Goal: Information Seeking & Learning: Learn about a topic

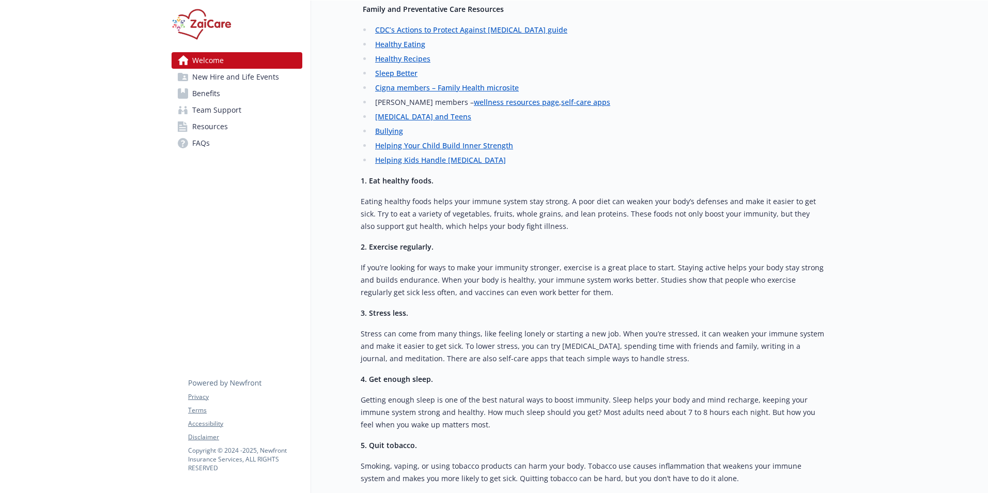
scroll to position [1292, 0]
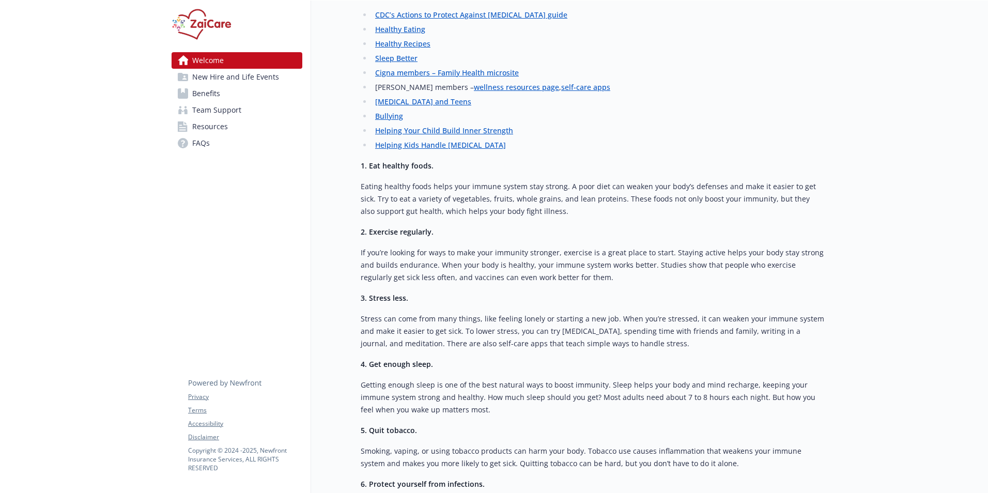
click at [215, 96] on span "Benefits" at bounding box center [206, 93] width 28 height 17
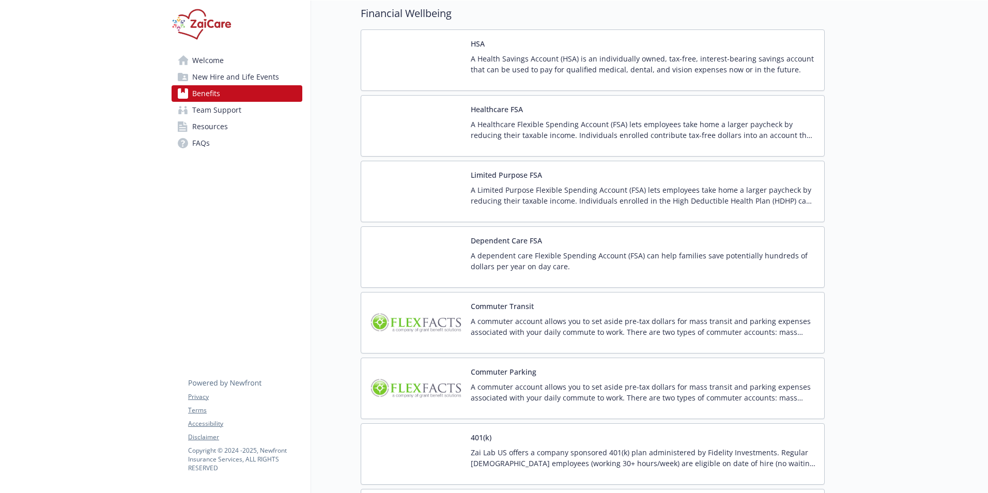
scroll to position [1705, 0]
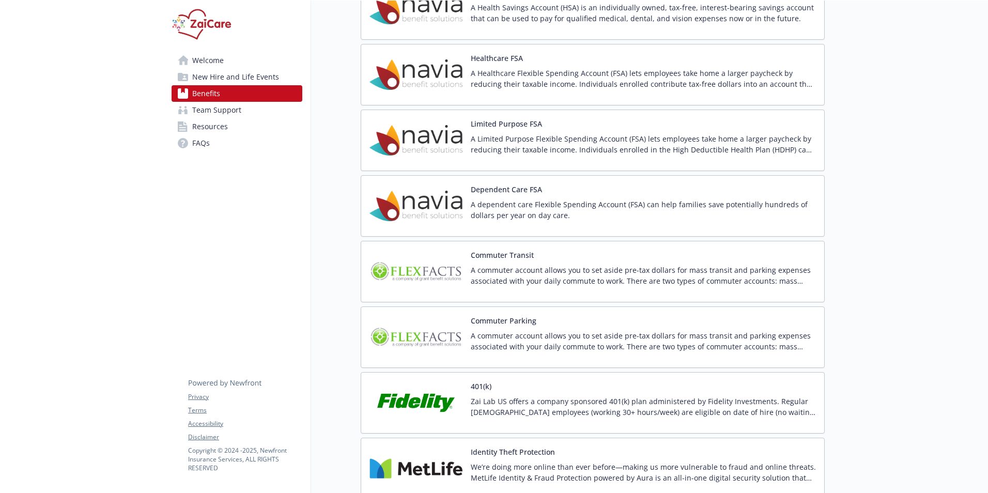
click at [455, 268] on img at bounding box center [415, 272] width 93 height 44
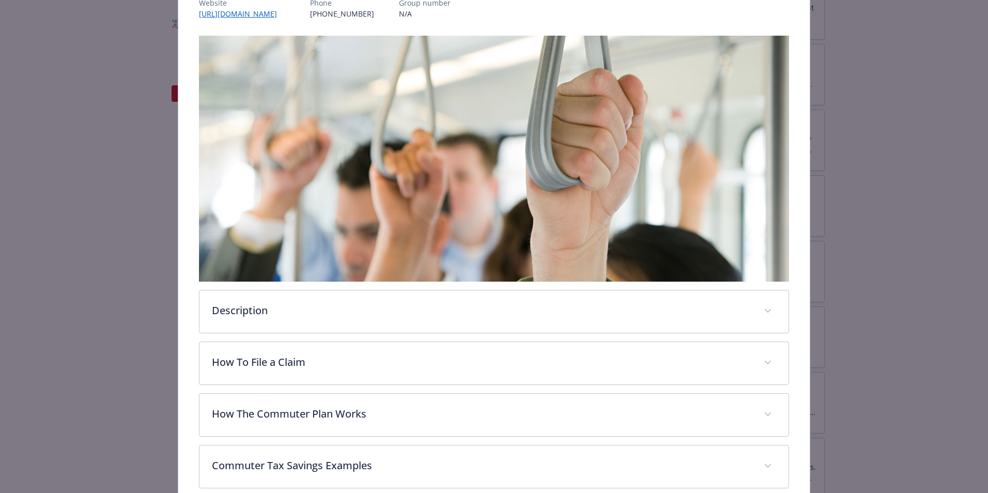
scroll to position [35, 0]
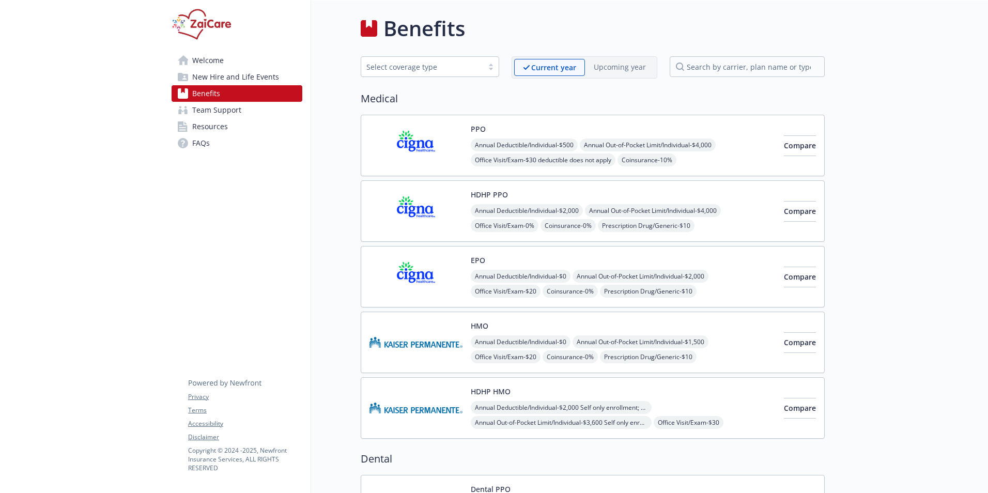
click at [250, 75] on span "New Hire and Life Events" at bounding box center [235, 77] width 87 height 17
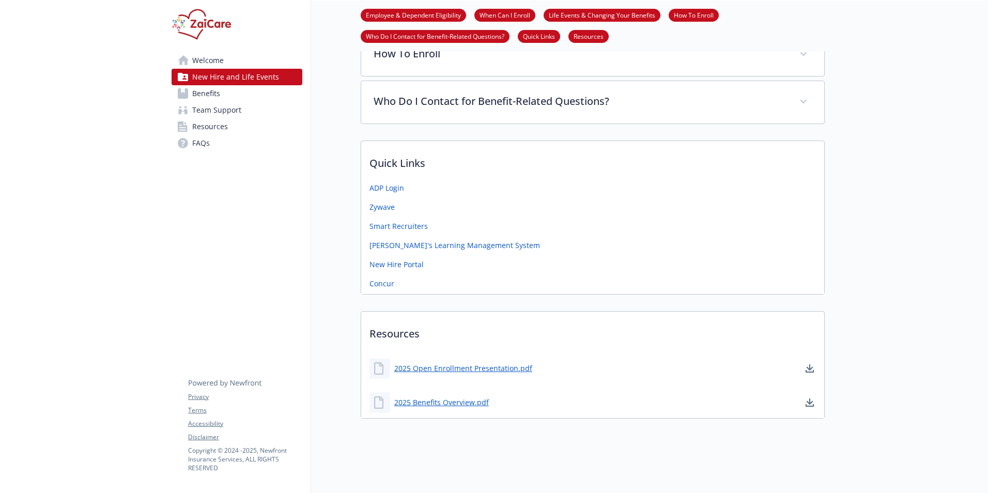
scroll to position [429, 0]
click at [400, 257] on link "New Hire Portal" at bounding box center [397, 263] width 56 height 13
click at [206, 90] on span "Benefits" at bounding box center [206, 93] width 28 height 17
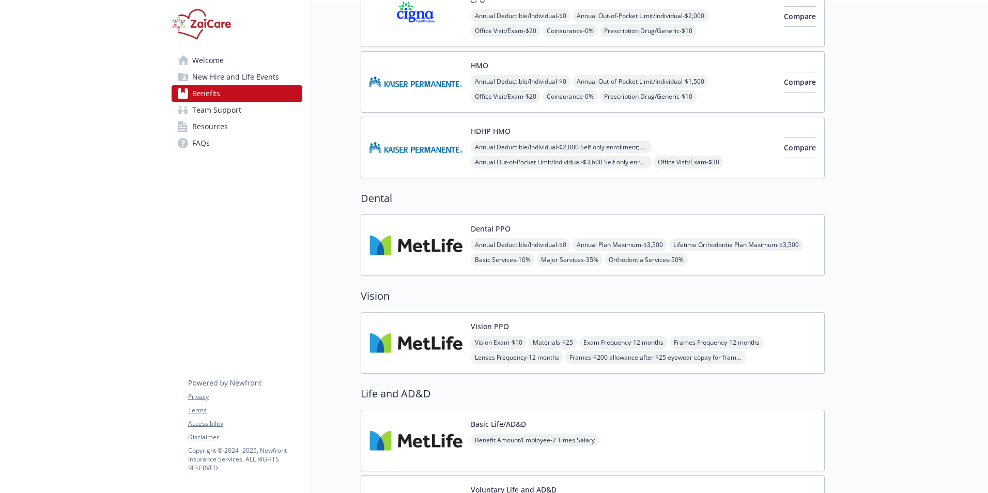
scroll to position [274, 0]
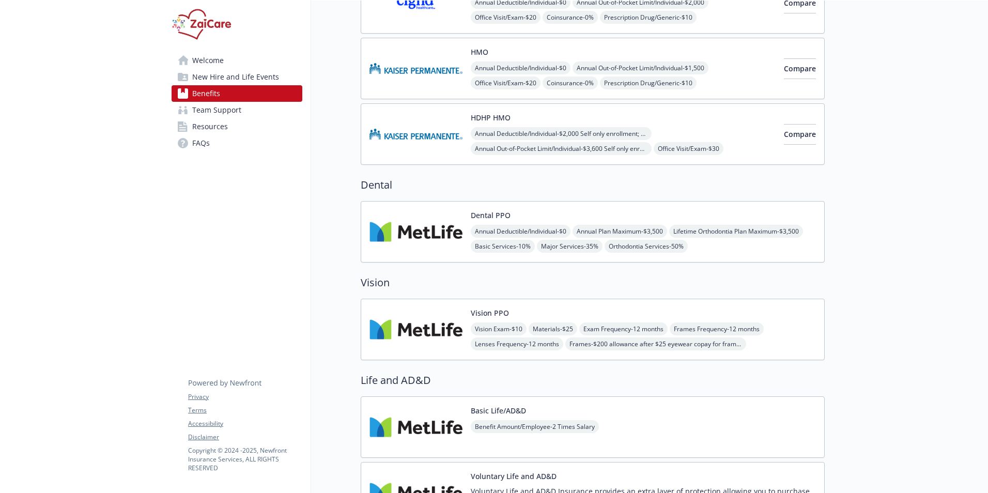
click at [487, 213] on button "Dental PPO" at bounding box center [491, 215] width 40 height 11
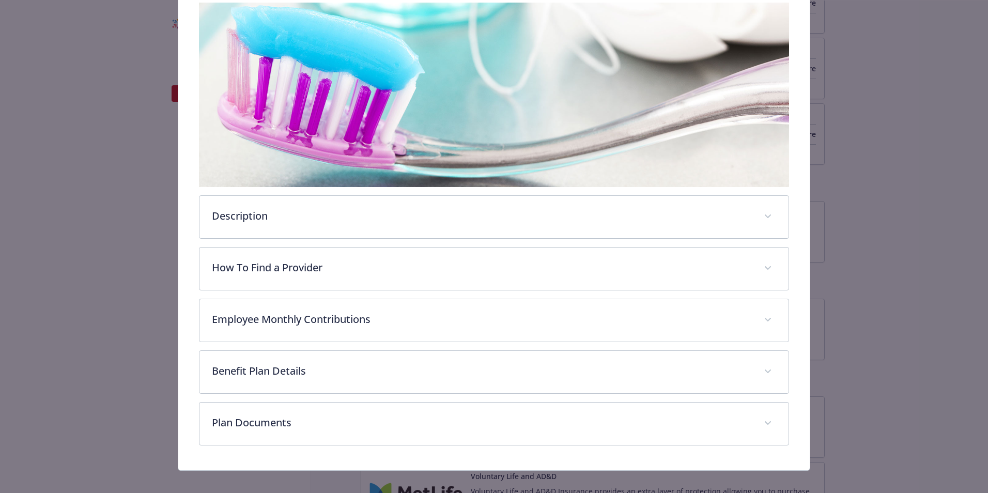
scroll to position [181, 0]
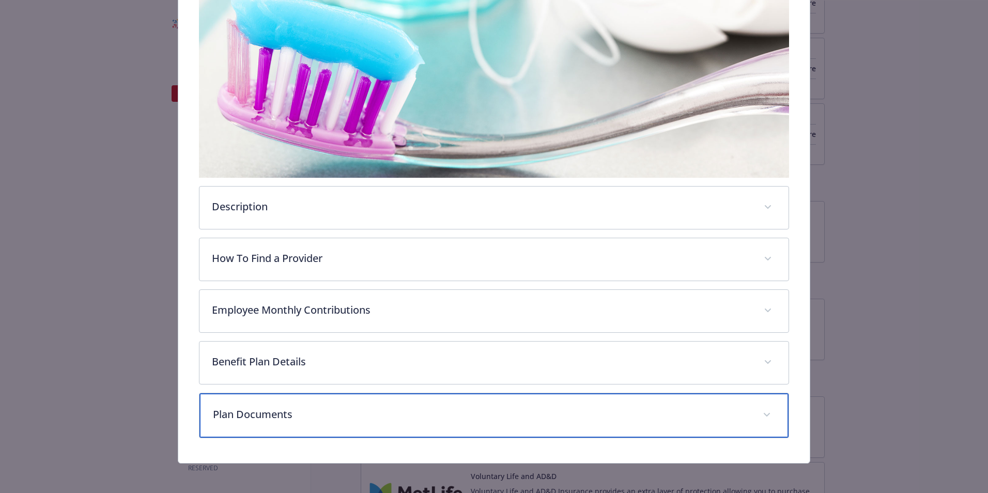
click at [334, 412] on p "Plan Documents" at bounding box center [481, 415] width 537 height 16
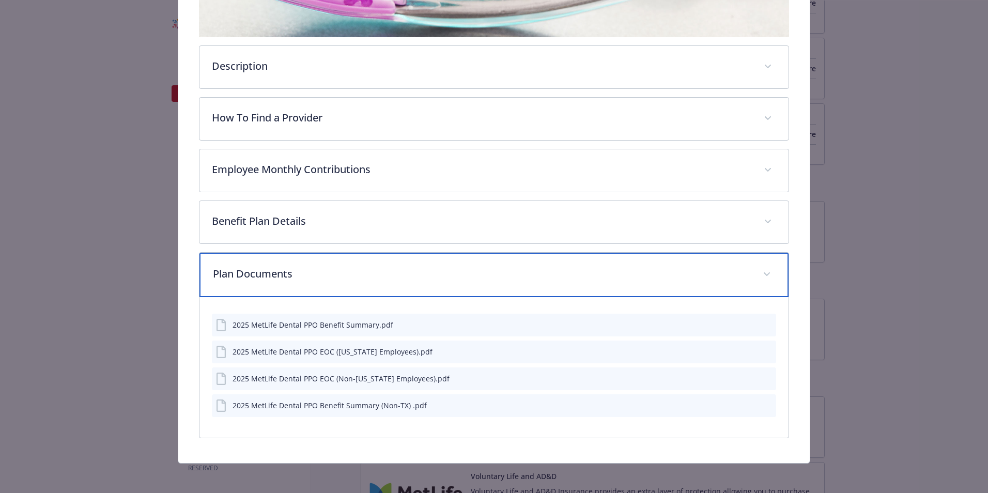
scroll to position [323, 0]
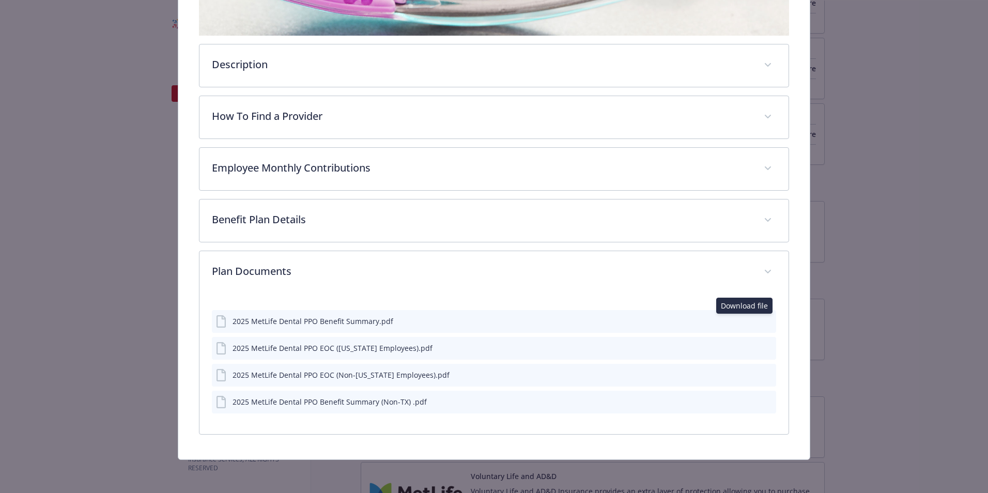
click at [745, 319] on icon "download file" at bounding box center [749, 320] width 8 height 8
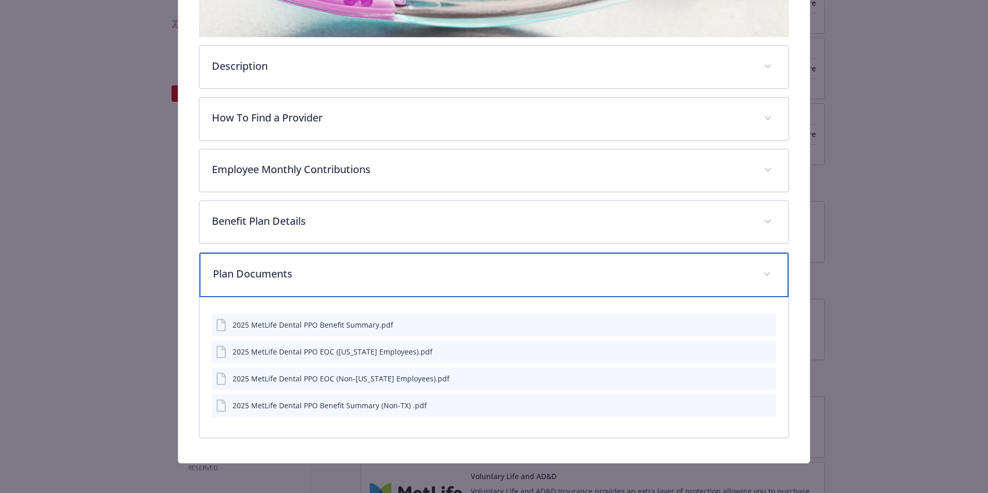
click at [774, 270] on div "Plan Documents" at bounding box center [493, 275] width 589 height 44
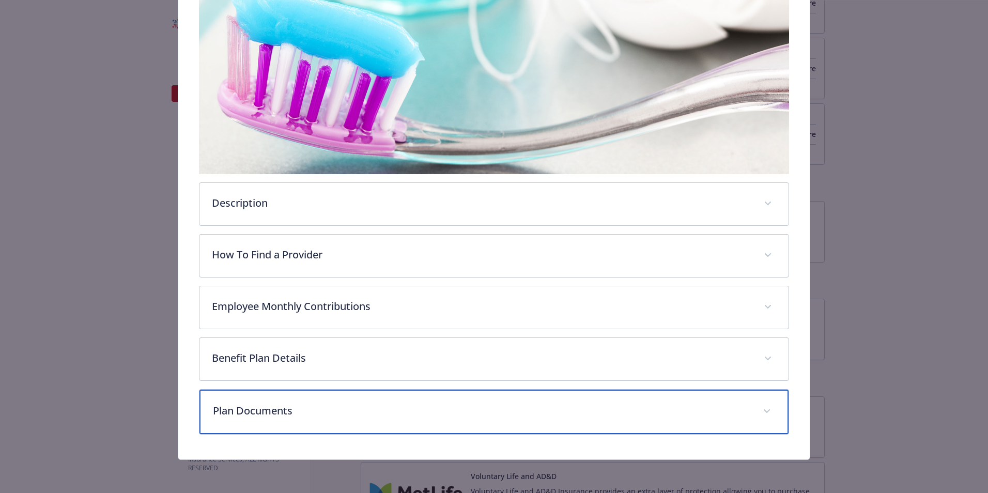
scroll to position [183, 0]
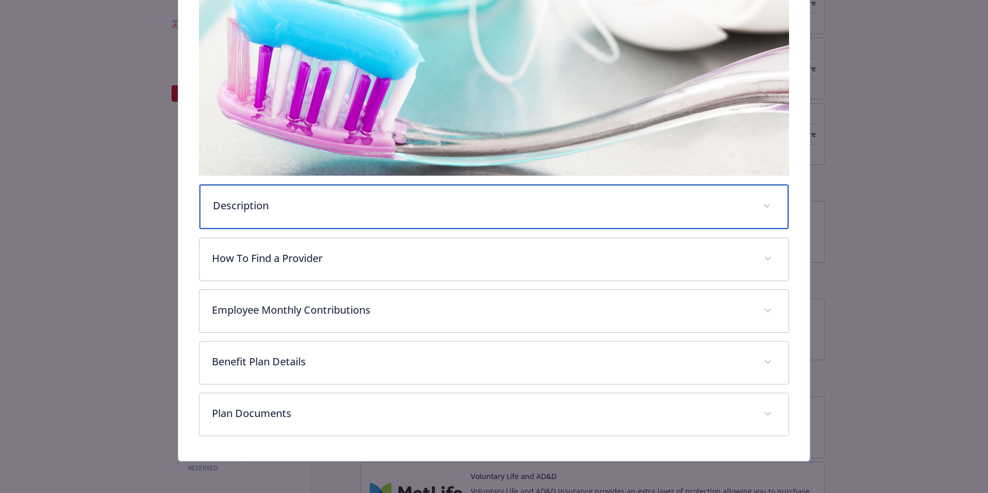
click at [768, 203] on span "details for plan Dental - Dental PPO - Dental PPO" at bounding box center [767, 206] width 17 height 17
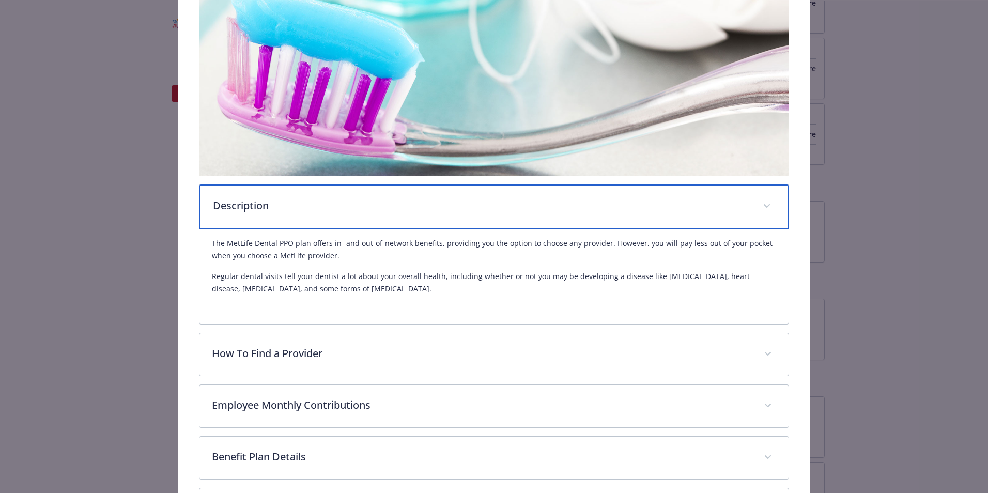
click at [765, 203] on span "details for plan Dental - Dental PPO - Dental PPO" at bounding box center [767, 206] width 17 height 17
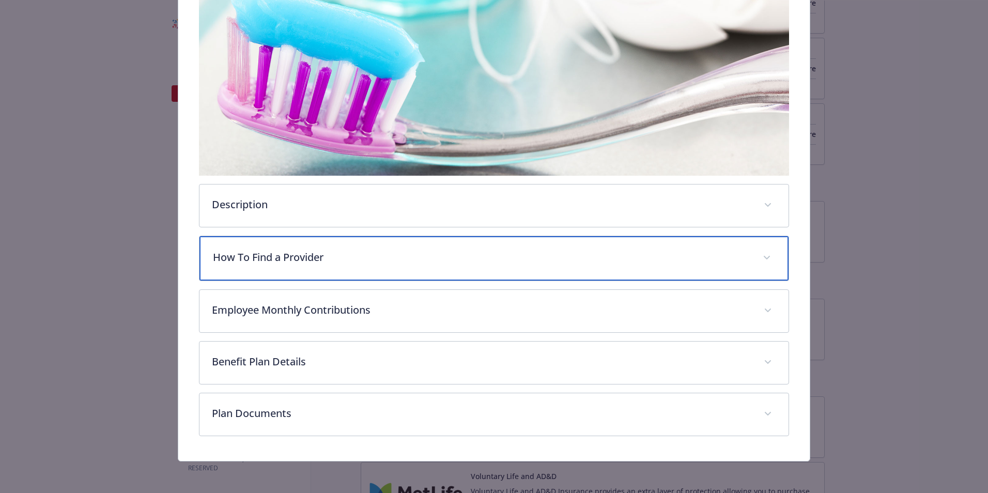
click at [768, 259] on span "details for plan Dental - Dental PPO - Dental PPO" at bounding box center [767, 258] width 17 height 17
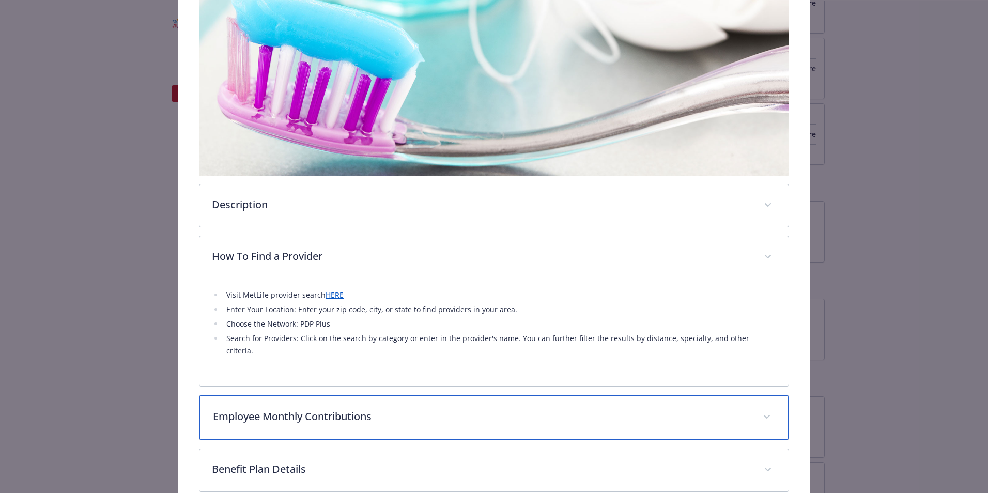
click at [759, 409] on span "details for plan Dental - Dental PPO - Dental PPO" at bounding box center [767, 417] width 17 height 17
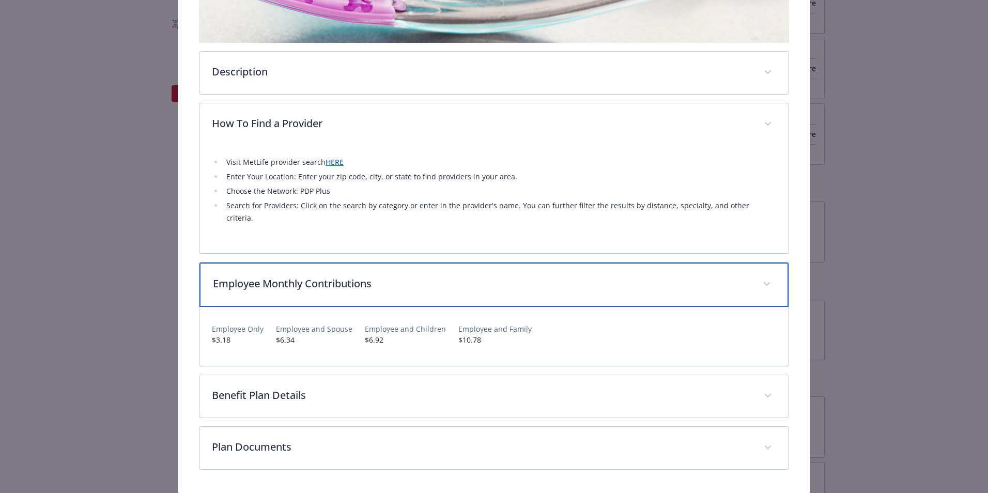
scroll to position [337, 0]
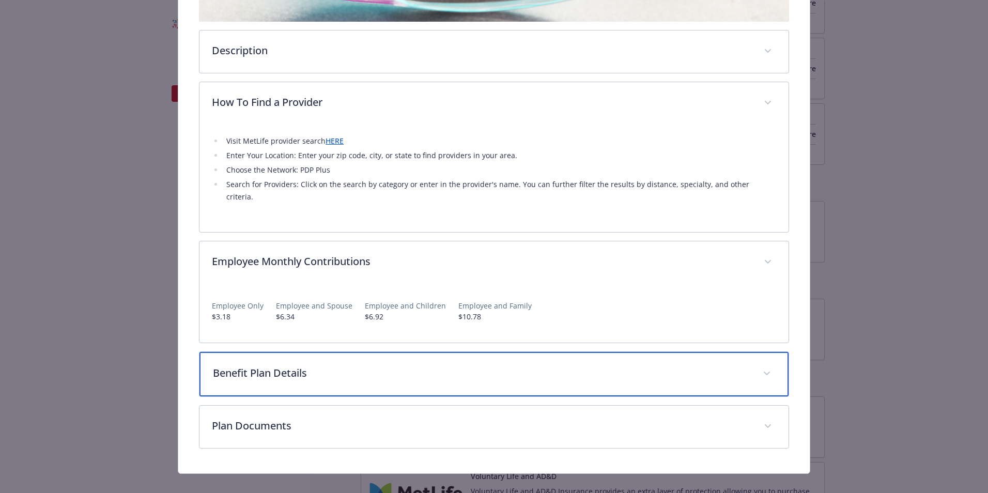
click at [756, 367] on div "Benefit Plan Details" at bounding box center [493, 374] width 589 height 44
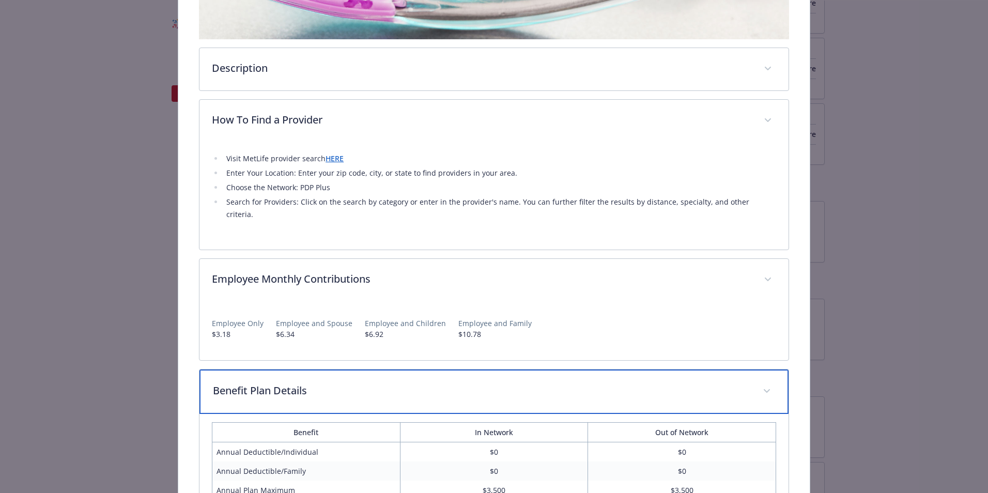
scroll to position [9, 0]
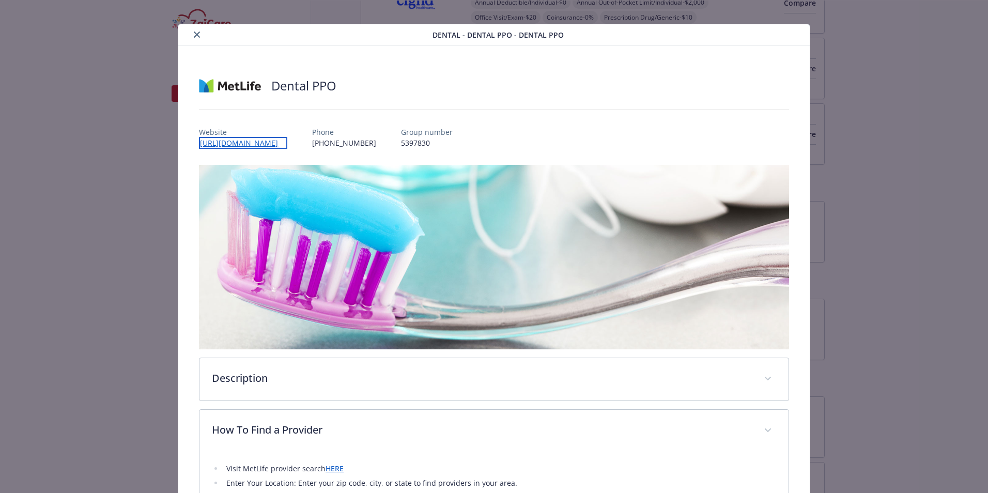
click at [237, 143] on link "[URL][DOMAIN_NAME]" at bounding box center [243, 143] width 88 height 12
click at [196, 34] on icon "close" at bounding box center [197, 35] width 6 height 6
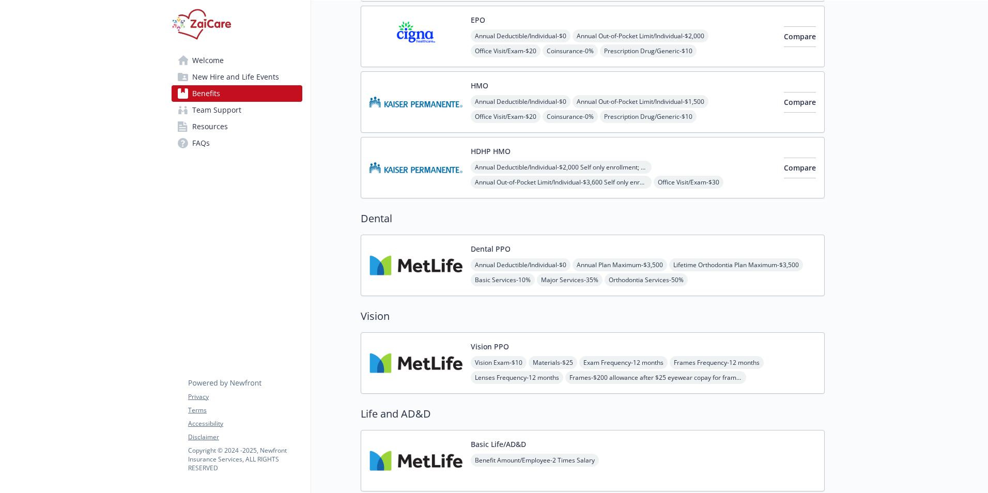
scroll to position [222, 0]
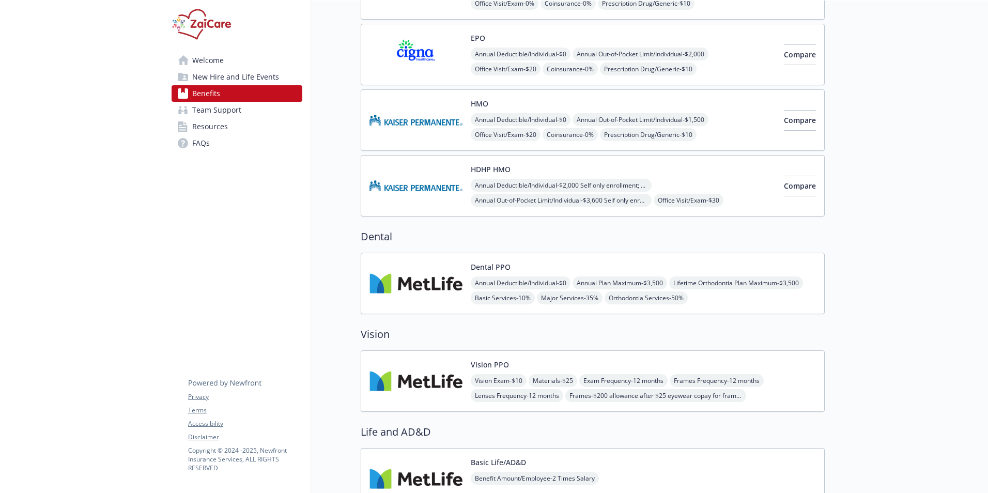
click at [490, 168] on button "HDHP HMO" at bounding box center [491, 169] width 40 height 11
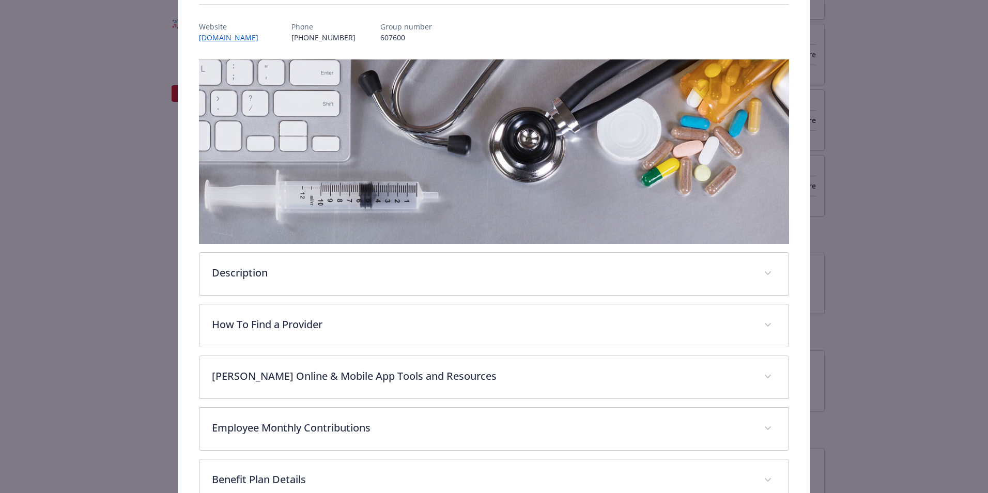
scroll to position [168, 0]
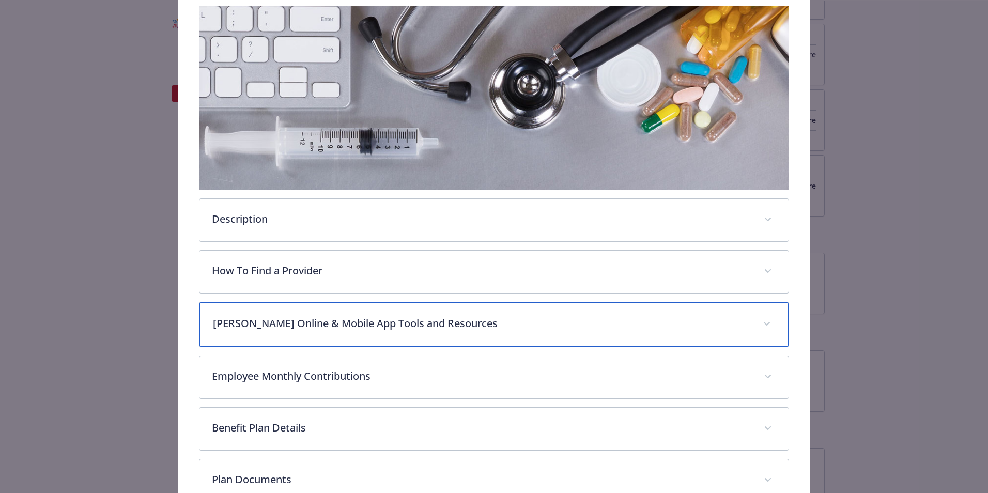
click at [434, 328] on p "[PERSON_NAME] Online & Mobile App Tools and Resources" at bounding box center [481, 324] width 537 height 16
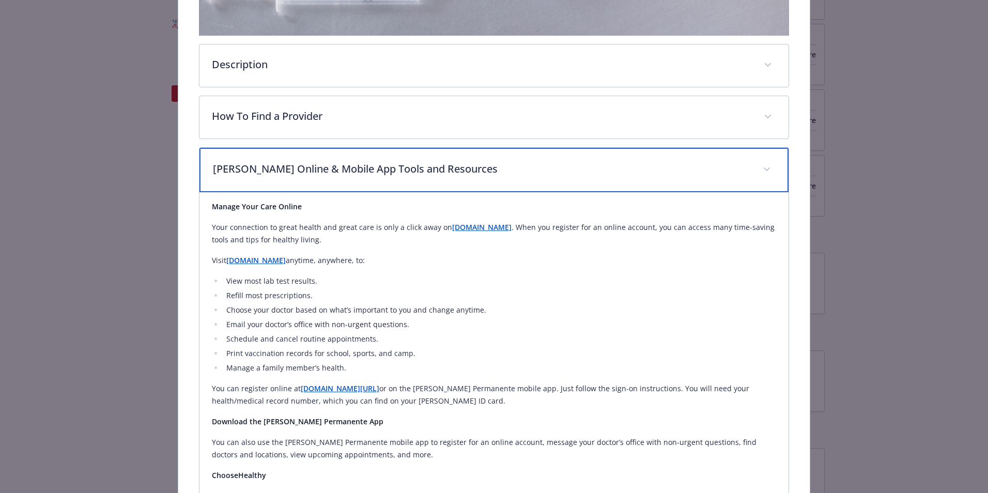
scroll to position [323, 0]
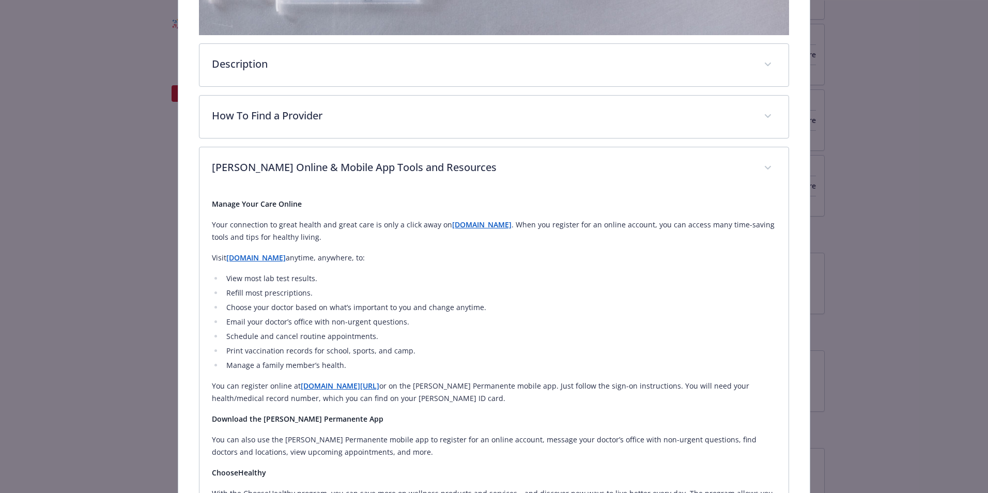
click at [324, 385] on strong "[DOMAIN_NAME][URL]" at bounding box center [340, 386] width 79 height 10
